Goal: Information Seeking & Learning: Find specific fact

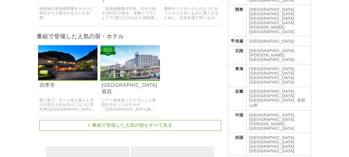
scroll to position [194, 0]
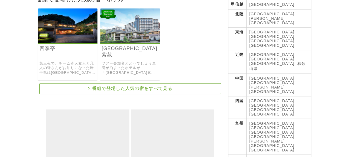
click at [130, 45] on link "つなぎ温泉 ホテル紫苑" at bounding box center [130, 51] width 57 height 13
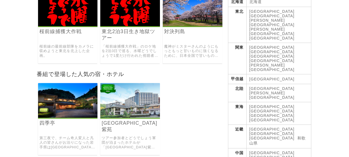
scroll to position [148, 0]
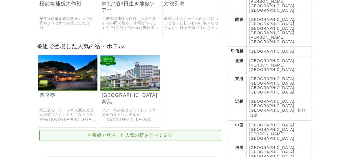
click at [92, 137] on link "> 番組で登場した人気の宿をすべて見る" at bounding box center [130, 135] width 182 height 11
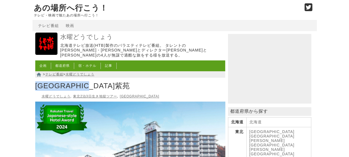
drag, startPoint x: 114, startPoint y: 82, endPoint x: 36, endPoint y: 79, distance: 78.9
click at [35, 80] on h1 "[GEOGRAPHIC_DATA]紫苑" at bounding box center [130, 86] width 190 height 12
copy h1 "[GEOGRAPHIC_DATA]紫苑"
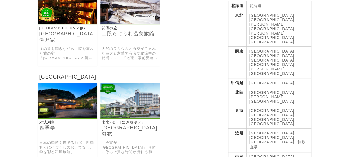
scroll to position [111, 0]
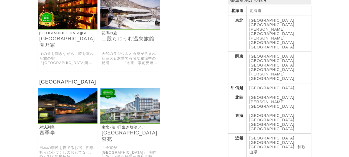
click at [81, 106] on img at bounding box center [68, 105] width 60 height 35
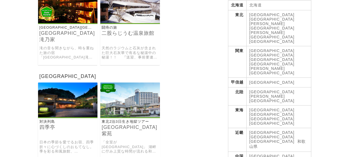
scroll to position [139, 0]
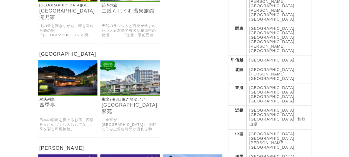
click at [130, 89] on img at bounding box center [130, 77] width 60 height 35
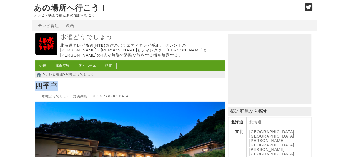
drag, startPoint x: 61, startPoint y: 82, endPoint x: 38, endPoint y: 82, distance: 23.0
click at [38, 82] on h1 "四季亭" at bounding box center [130, 86] width 190 height 12
copy h1 "四季亭"
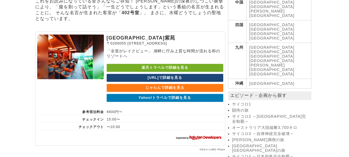
scroll to position [278, 0]
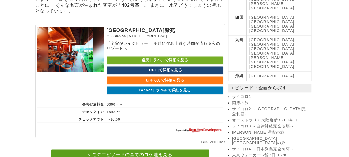
click at [127, 33] on p "つなぎ温泉 ホテル紫苑" at bounding box center [165, 30] width 117 height 7
click at [88, 52] on img at bounding box center [70, 49] width 67 height 44
drag, startPoint x: 106, startPoint y: 31, endPoint x: 167, endPoint y: 35, distance: 60.9
click at [167, 35] on section "つなぎ温泉 ホテル紫苑 〒0200055 岩手県盛岡市つなぎ字湯ノ館74−2 「全室がレイクビュー」 湖畔に佇み上質な時間が流れる和のリゾートへ 楽天トラベル…" at bounding box center [130, 81] width 190 height 114
copy p "つなぎ温泉 ホテル紫苑"
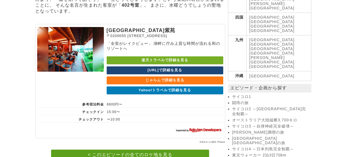
click at [164, 43] on section "つなぎ温泉 ホテル紫苑 〒0200055 岩手県盛岡市つなぎ字湯ノ館74−2 「全室がレイクビュー」 湖畔に佇み上質な時間が流れる和のリゾートへ 楽天トラベル…" at bounding box center [130, 81] width 190 height 114
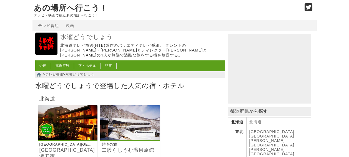
scroll to position [139, 0]
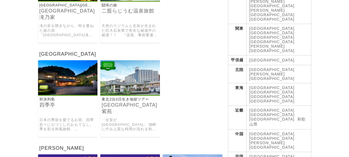
click at [77, 81] on img at bounding box center [68, 77] width 60 height 35
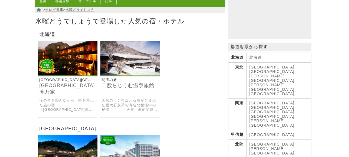
scroll to position [0, 0]
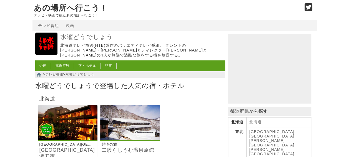
click at [59, 64] on link "都道府県" at bounding box center [62, 66] width 14 height 4
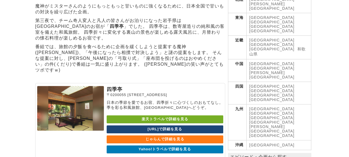
scroll to position [222, 0]
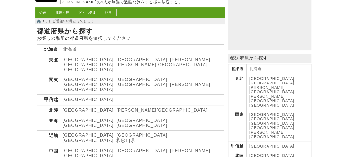
scroll to position [56, 0]
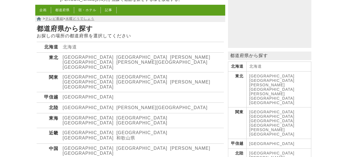
click at [116, 56] on link "[GEOGRAPHIC_DATA]" at bounding box center [141, 57] width 51 height 5
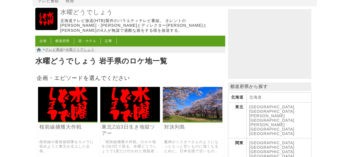
scroll to position [56, 0]
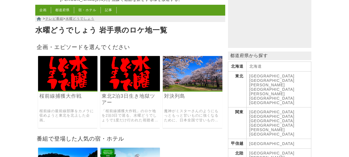
click at [107, 93] on link "東北2泊3日生き地獄ツアー" at bounding box center [130, 99] width 57 height 13
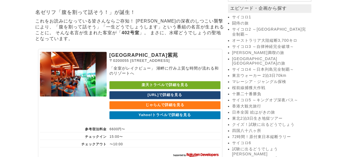
scroll to position [334, 0]
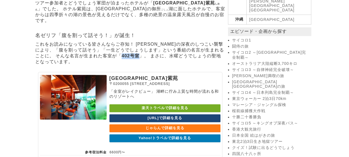
drag, startPoint x: 102, startPoint y: 59, endPoint x: 118, endPoint y: 59, distance: 16.1
click at [122, 58] on strong "402号室" at bounding box center [131, 55] width 18 height 5
copy strong "402号室"
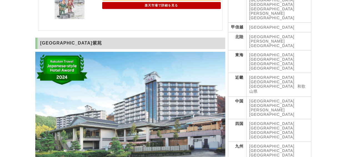
scroll to position [91, 0]
